Goal: Task Accomplishment & Management: Manage account settings

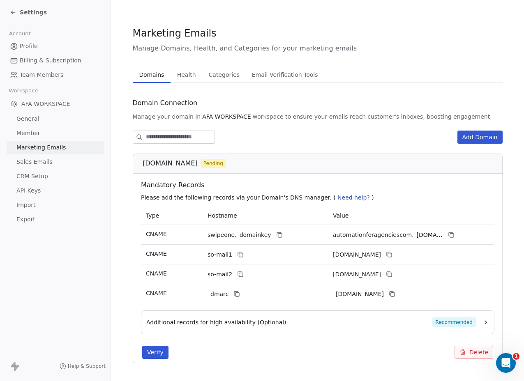
click at [148, 351] on button "Verify" at bounding box center [155, 352] width 26 height 13
click at [155, 350] on button "Verify" at bounding box center [155, 352] width 26 height 13
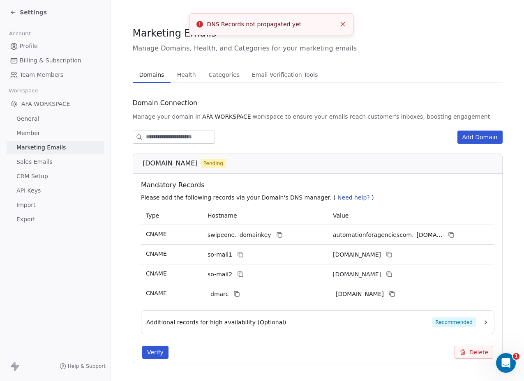
click at [78, 27] on div "Account Profile Billing & Subscription Team Members Workspace AFA WORKSPACE Gen…" at bounding box center [55, 126] width 111 height 202
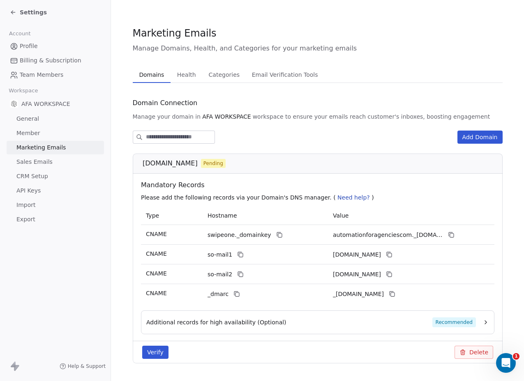
click at [30, 12] on span "Settings" at bounding box center [33, 12] width 27 height 8
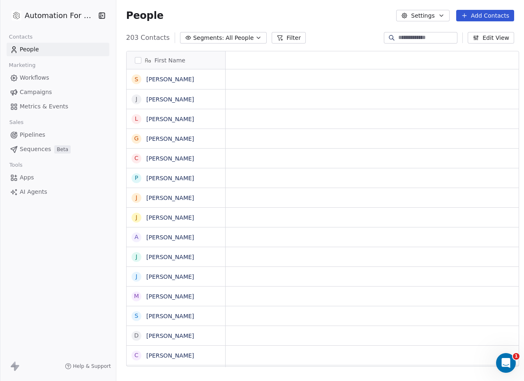
scroll to position [330, 406]
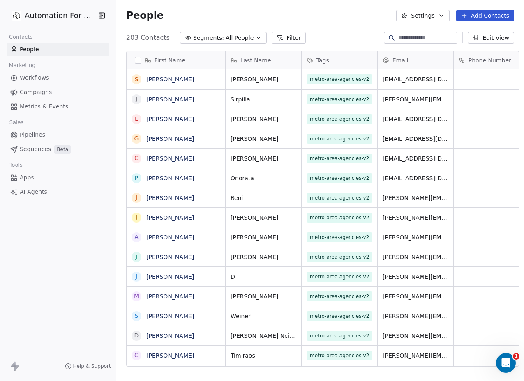
click at [33, 78] on span "Workflows" at bounding box center [35, 78] width 30 height 9
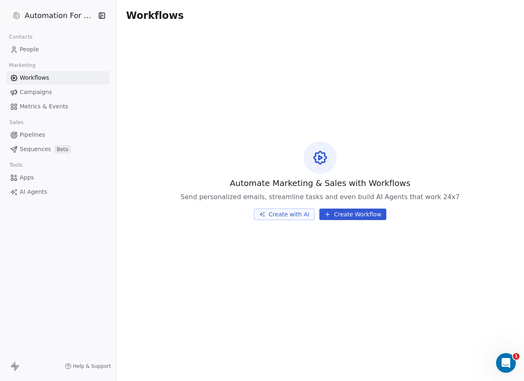
click at [282, 214] on button "Create with AI" at bounding box center [284, 215] width 60 height 12
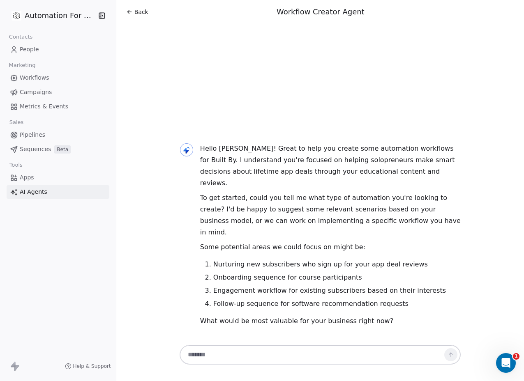
click at [31, 80] on span "Workflows" at bounding box center [35, 78] width 30 height 9
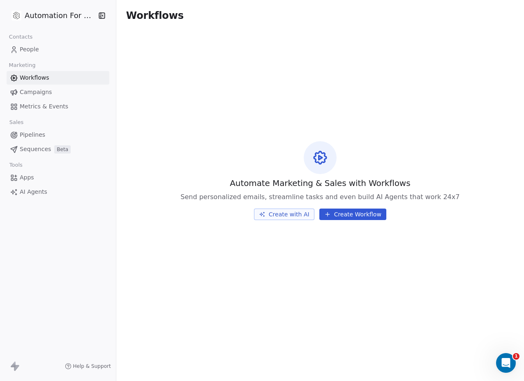
click at [33, 16] on html "Automation For Agencies Contacts People Marketing Workflows Campaigns Metrics &…" at bounding box center [262, 190] width 524 height 381
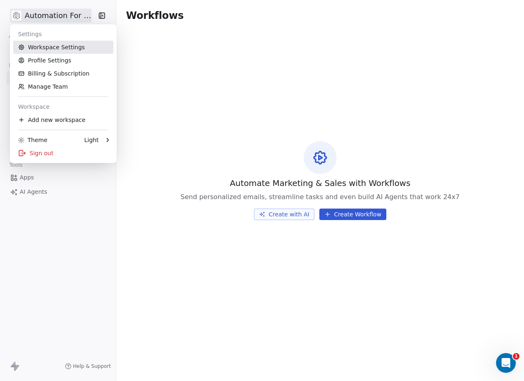
click at [32, 47] on link "Workspace Settings" at bounding box center [63, 47] width 100 height 13
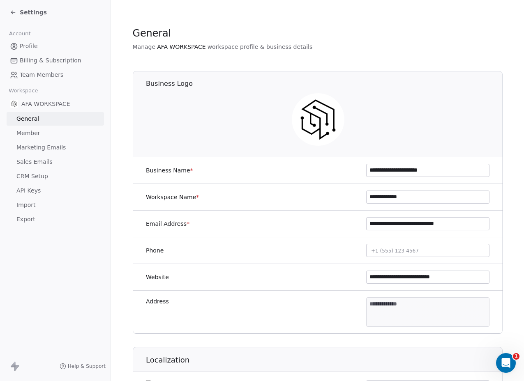
click at [32, 151] on span "Marketing Emails" at bounding box center [40, 147] width 49 height 9
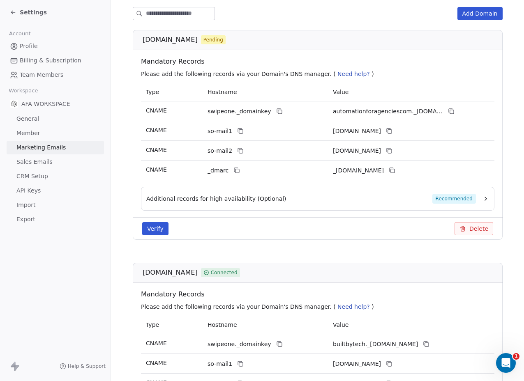
scroll to position [140, 0]
